Goal: Task Accomplishment & Management: Manage account settings

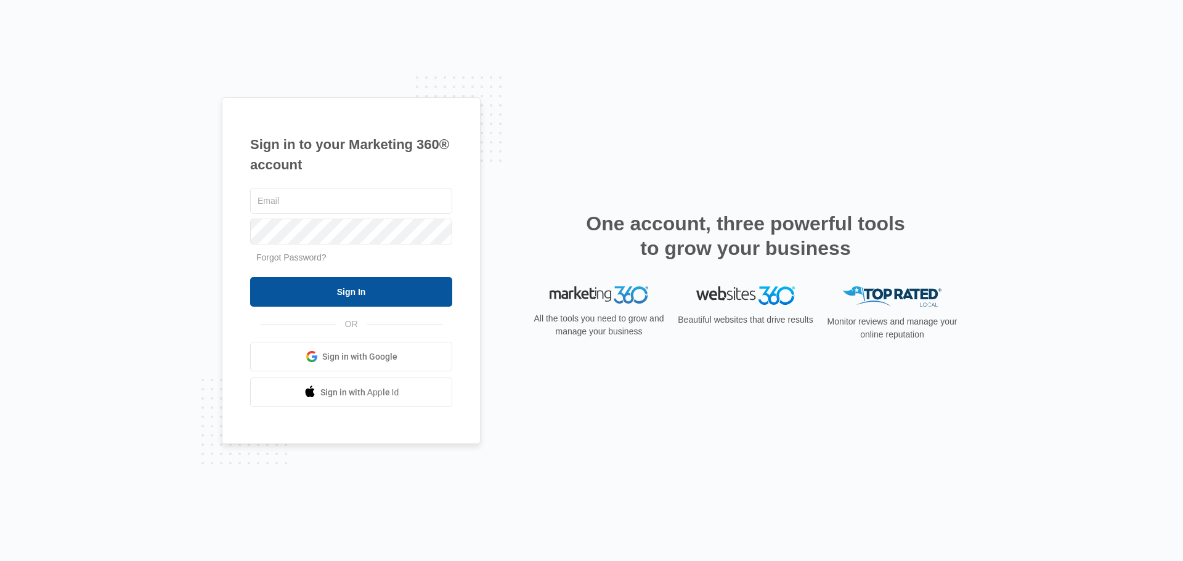
type input "info@myboehmteam.com"
click at [395, 290] on input "Sign In" at bounding box center [351, 292] width 202 height 30
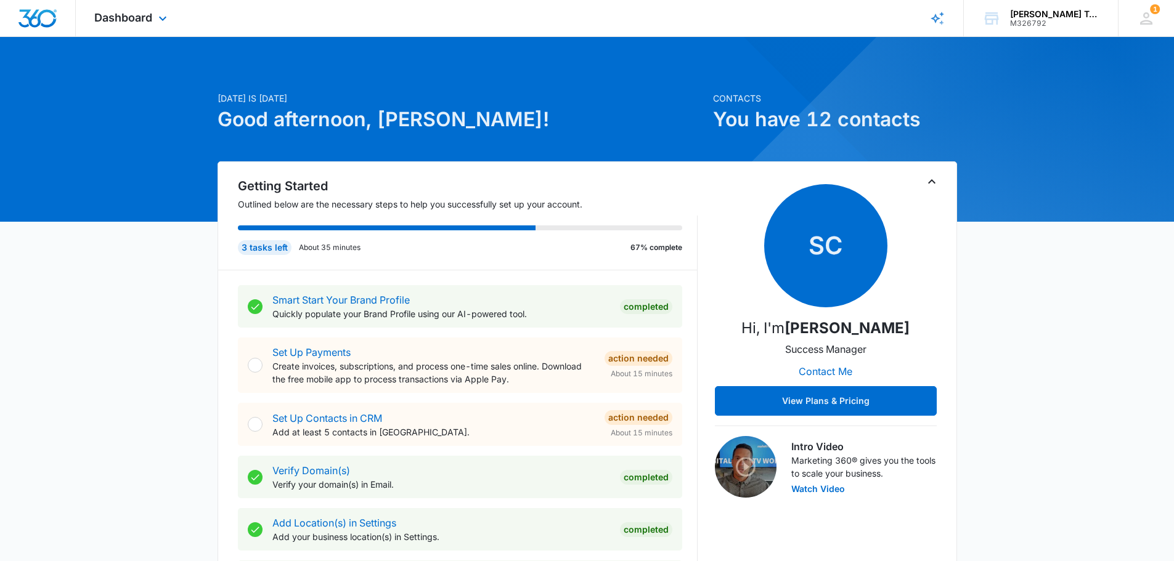
click at [144, 26] on div "Dashboard Apps Reputation Forms CRM Email Social Payments POS Content Ads Intel…" at bounding box center [132, 18] width 113 height 36
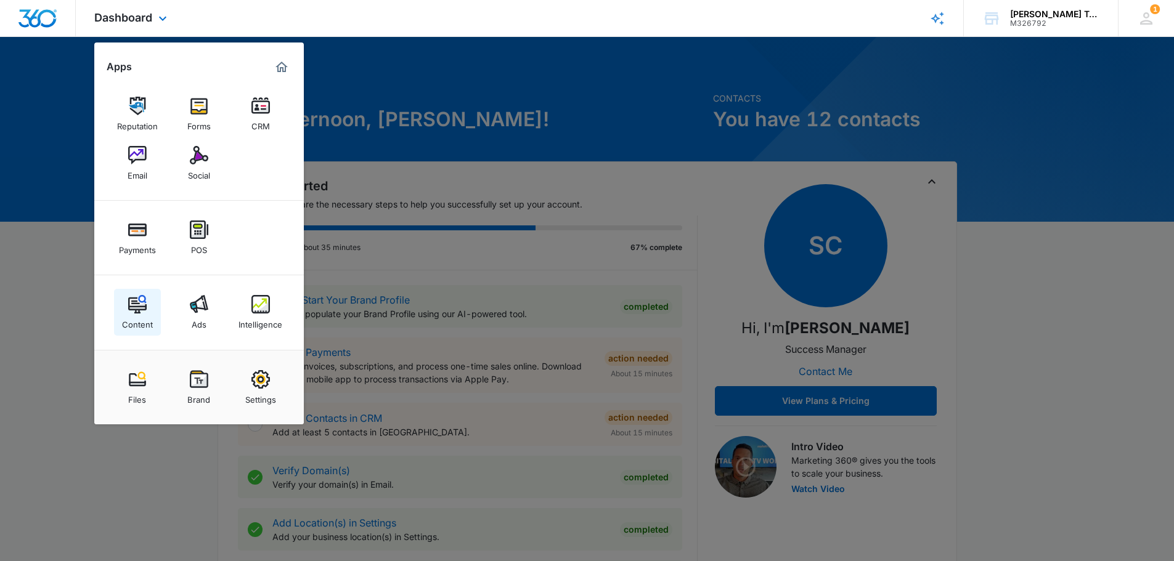
click at [129, 310] on img at bounding box center [137, 304] width 18 height 18
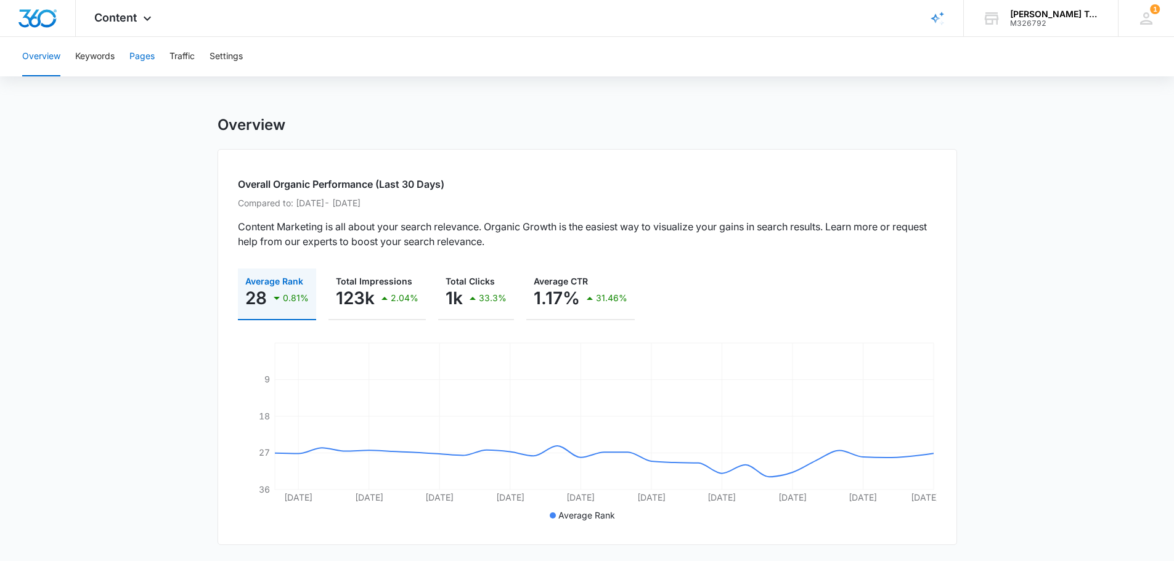
click at [147, 61] on button "Pages" at bounding box center [141, 56] width 25 height 39
